Goal: Understand process/instructions

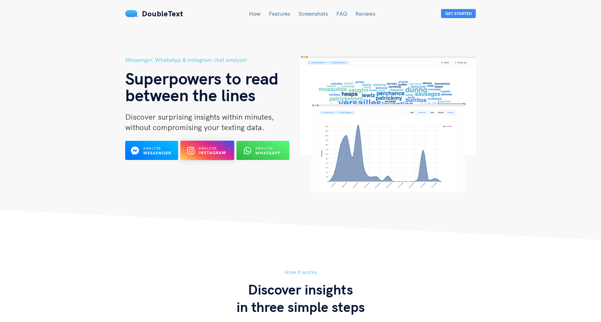
click at [193, 154] on icon at bounding box center [190, 150] width 7 height 7
click at [247, 154] on icon at bounding box center [247, 150] width 7 height 7
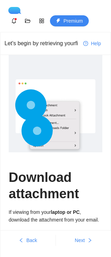
click at [65, 119] on div at bounding box center [56, 116] width 80 height 75
click at [32, 242] on span "Back" at bounding box center [31, 241] width 11 height 8
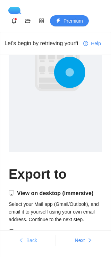
click at [32, 242] on span "Back" at bounding box center [31, 241] width 11 height 8
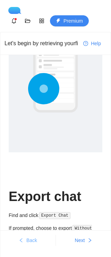
click at [32, 242] on span "Back" at bounding box center [31, 241] width 11 height 8
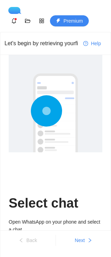
click at [78, 242] on span "Next" at bounding box center [80, 241] width 10 height 8
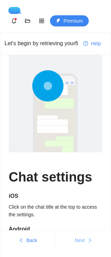
click at [79, 242] on span "Next" at bounding box center [80, 241] width 10 height 8
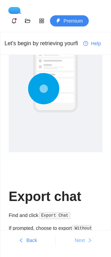
click at [79, 242] on span "Next" at bounding box center [80, 241] width 10 height 8
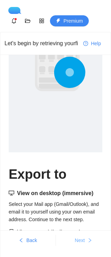
click at [79, 242] on span "Next" at bounding box center [80, 241] width 10 height 8
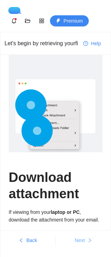
click at [79, 242] on span "Next" at bounding box center [80, 241] width 10 height 8
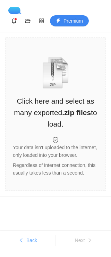
click at [42, 243] on button "Back" at bounding box center [27, 240] width 55 height 11
